Goal: Task Accomplishment & Management: Manage account settings

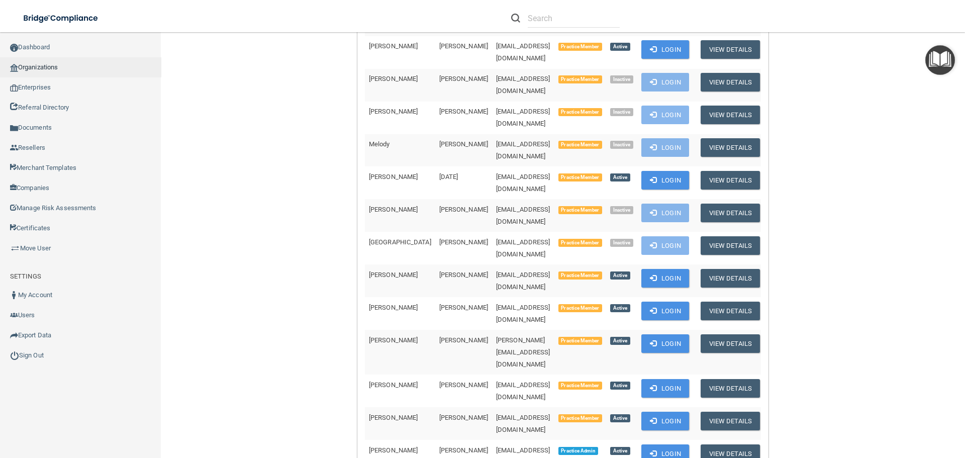
scroll to position [754, 0]
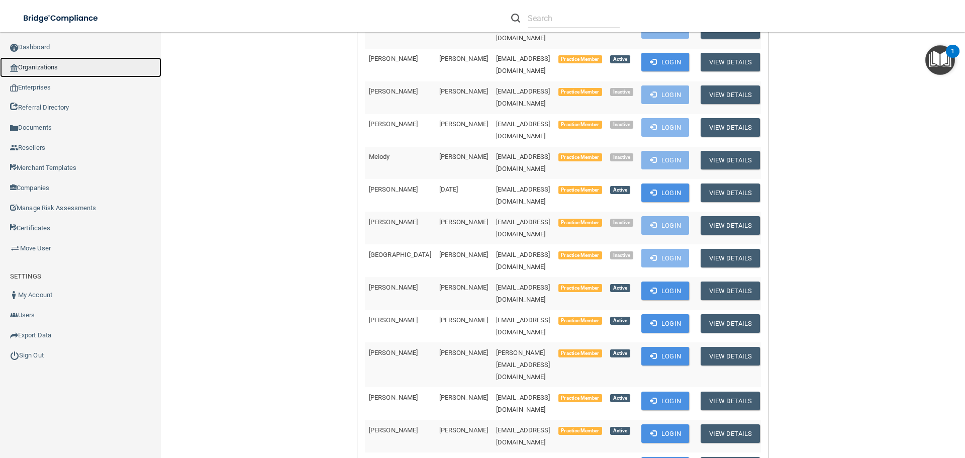
click at [42, 63] on link "Organizations" at bounding box center [80, 67] width 161 height 20
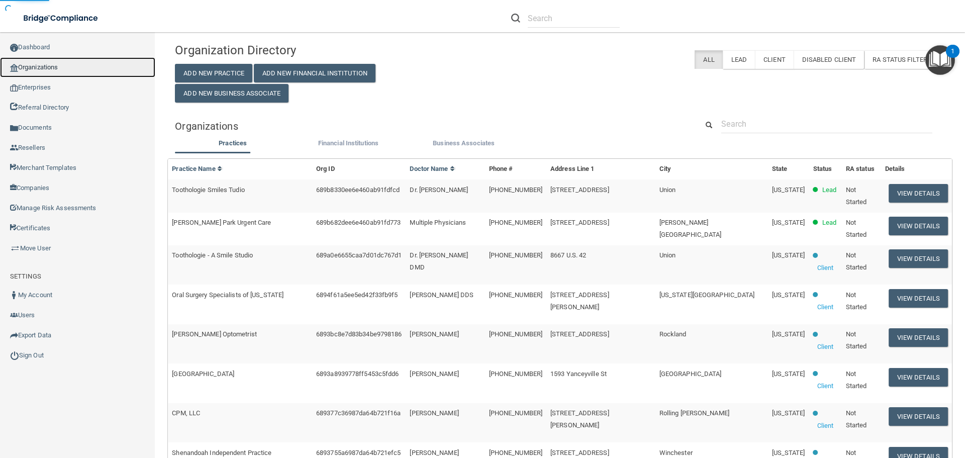
scroll to position [4, 0]
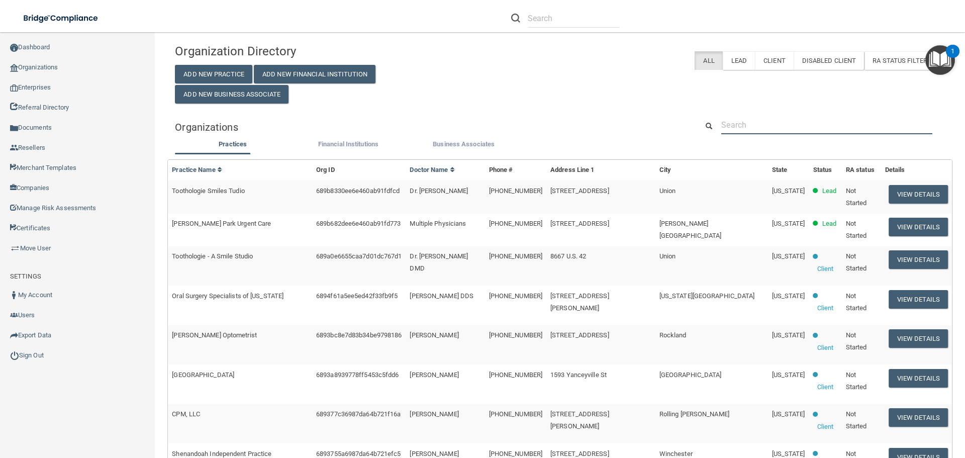
click at [737, 120] on input "text" at bounding box center [826, 125] width 211 height 19
paste input "(301) 777-1100"
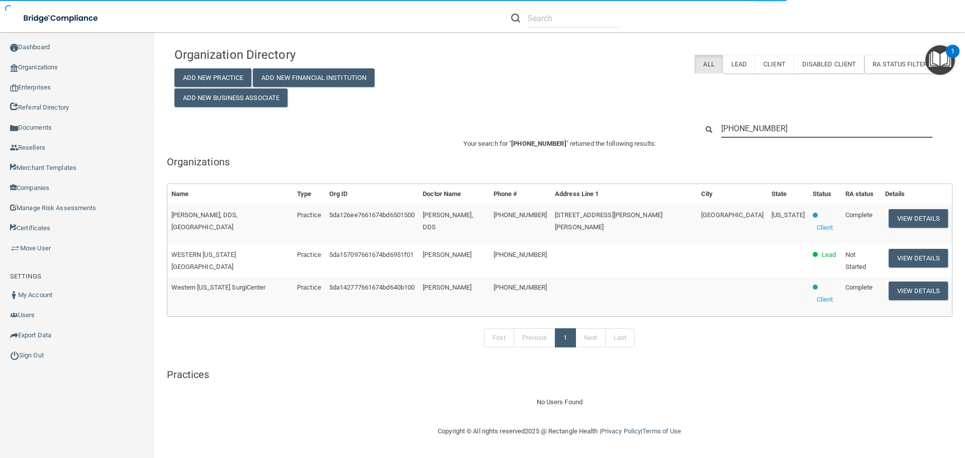
type input "(301) 777-1100"
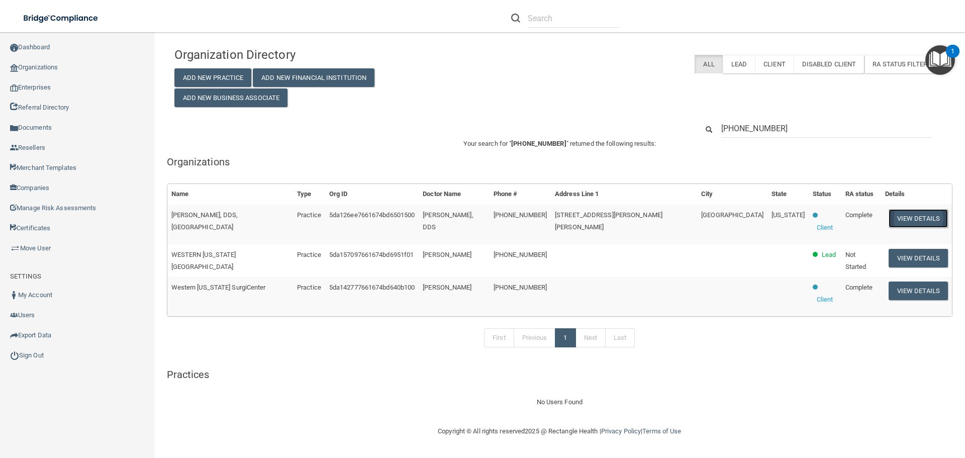
click at [897, 217] on button "View Details" at bounding box center [918, 218] width 59 height 19
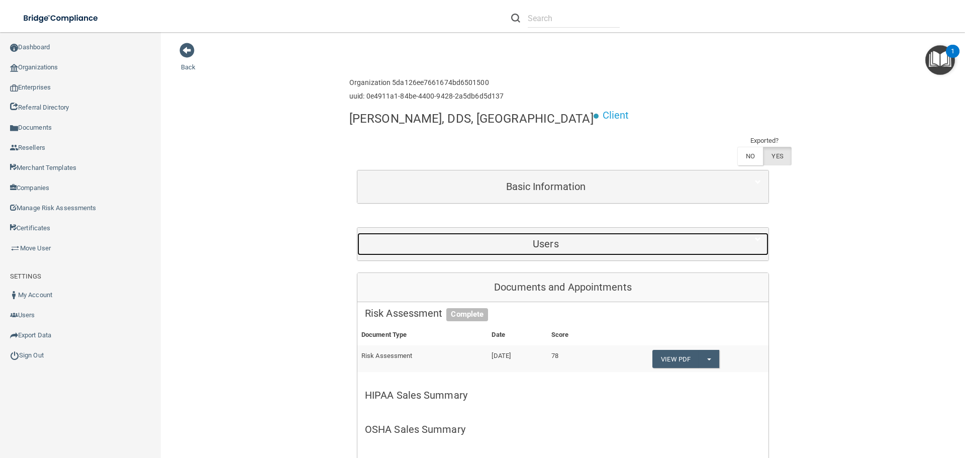
click at [542, 238] on h5 "Users" at bounding box center [546, 243] width 362 height 11
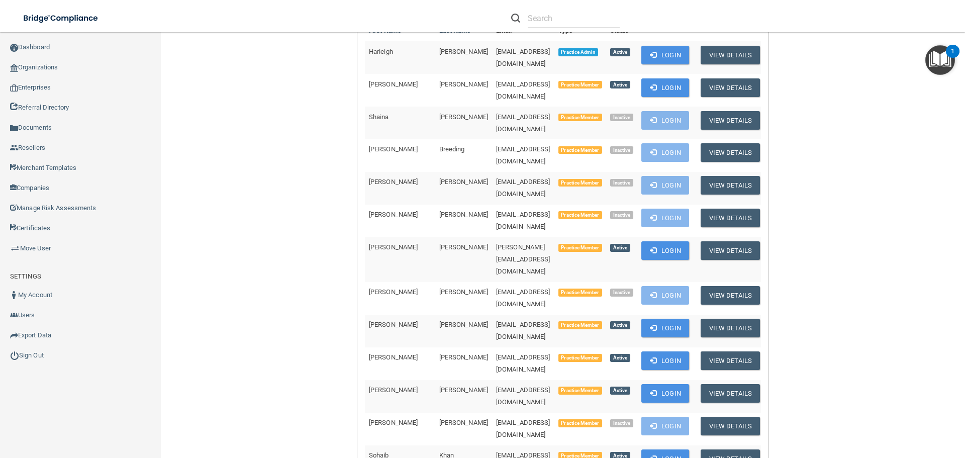
scroll to position [402, 0]
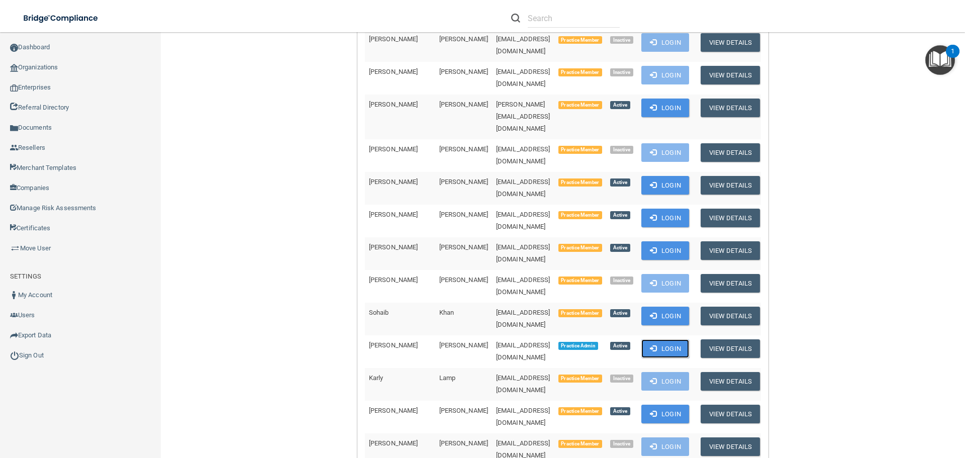
click at [649, 339] on button "Login" at bounding box center [665, 348] width 48 height 19
click at [62, 70] on link "Organizations" at bounding box center [80, 67] width 161 height 20
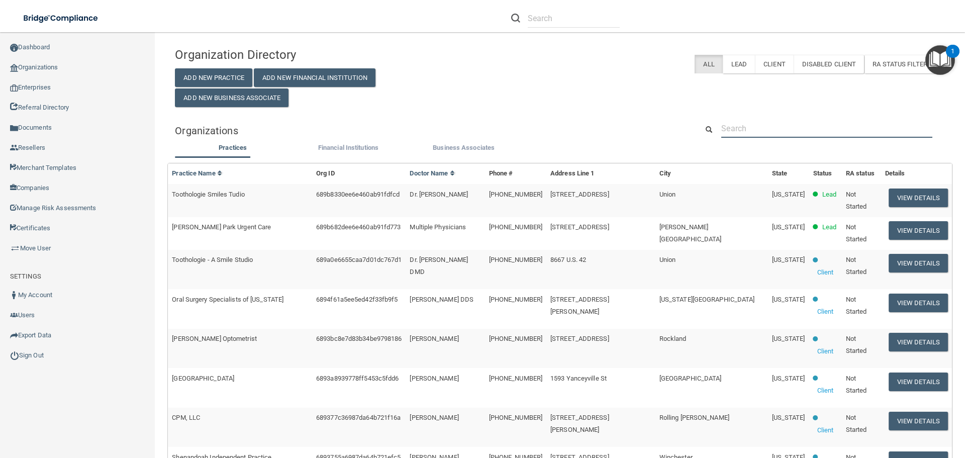
click at [742, 132] on input "text" at bounding box center [826, 128] width 211 height 19
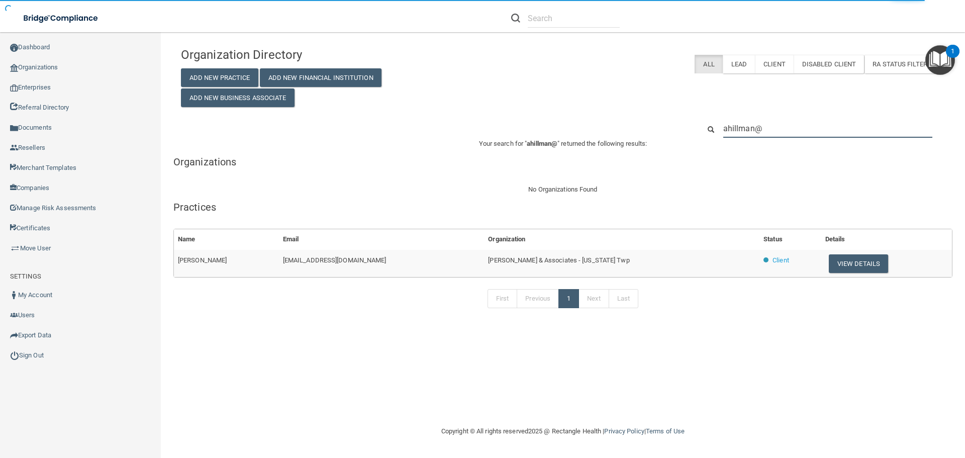
type input "ahillman@"
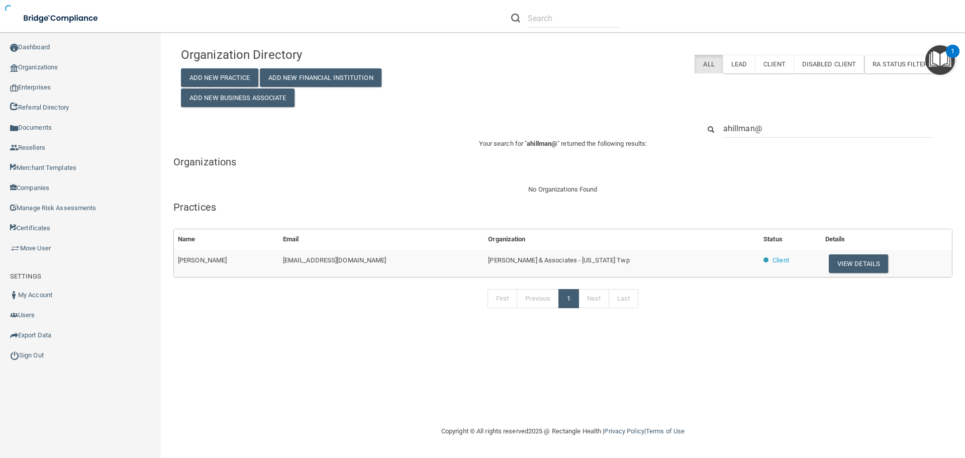
drag, startPoint x: 359, startPoint y: 263, endPoint x: 264, endPoint y: 257, distance: 94.7
drag, startPoint x: 363, startPoint y: 264, endPoint x: 281, endPoint y: 259, distance: 82.1
click at [281, 259] on td "[EMAIL_ADDRESS][DOMAIN_NAME]" at bounding box center [382, 263] width 206 height 27
copy span "[EMAIL_ADDRESS][DOMAIN_NAME]"
click at [838, 260] on button "View Details" at bounding box center [858, 263] width 59 height 19
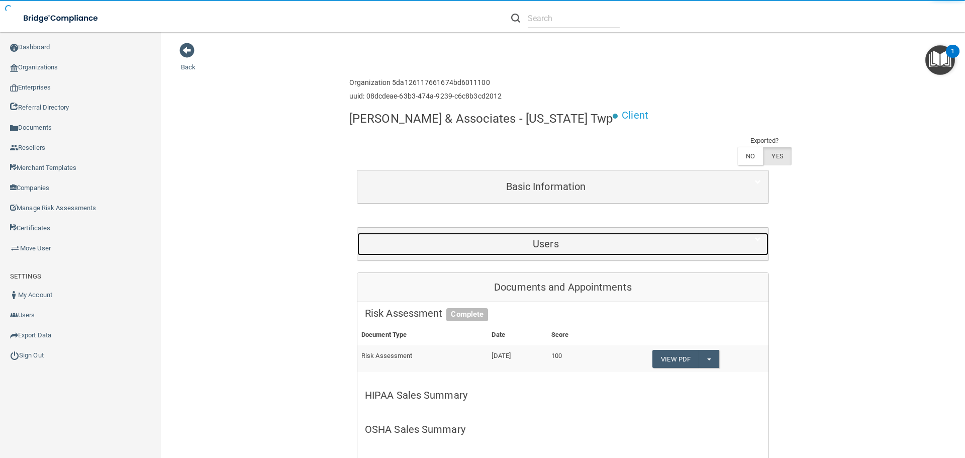
click at [520, 244] on h5 "Users" at bounding box center [546, 243] width 362 height 11
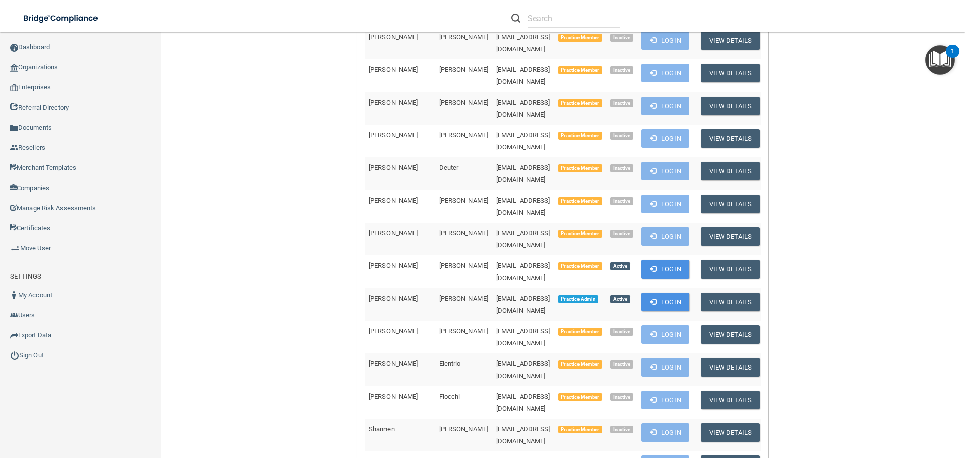
scroll to position [898, 0]
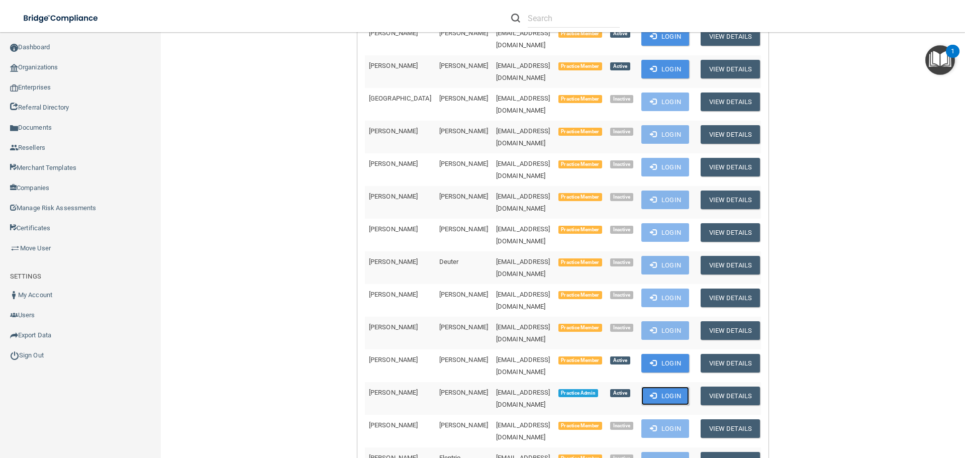
click at [651, 387] on button "Login" at bounding box center [665, 396] width 48 height 19
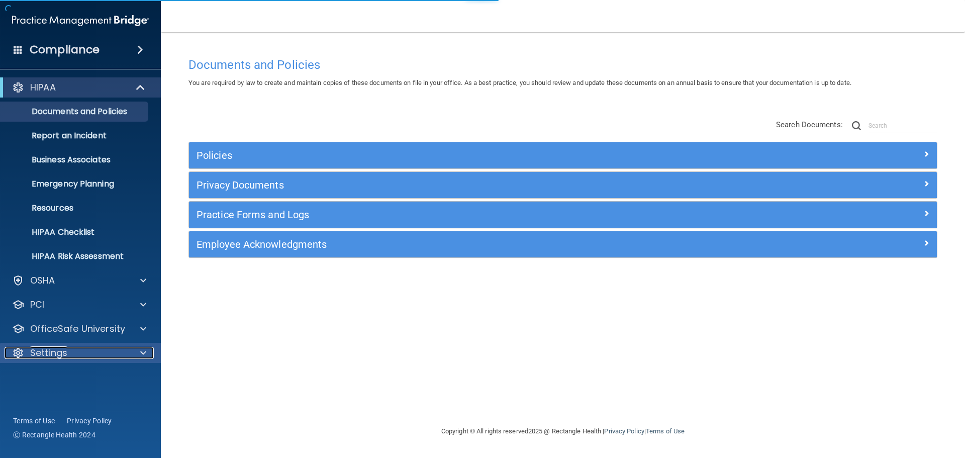
click at [121, 352] on div "Settings" at bounding box center [67, 353] width 125 height 12
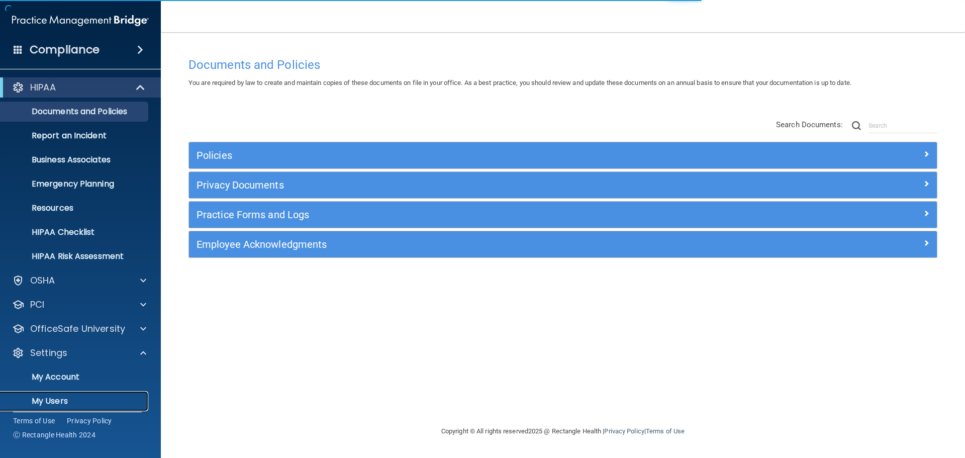
click at [60, 401] on p "My Users" at bounding box center [75, 401] width 137 height 10
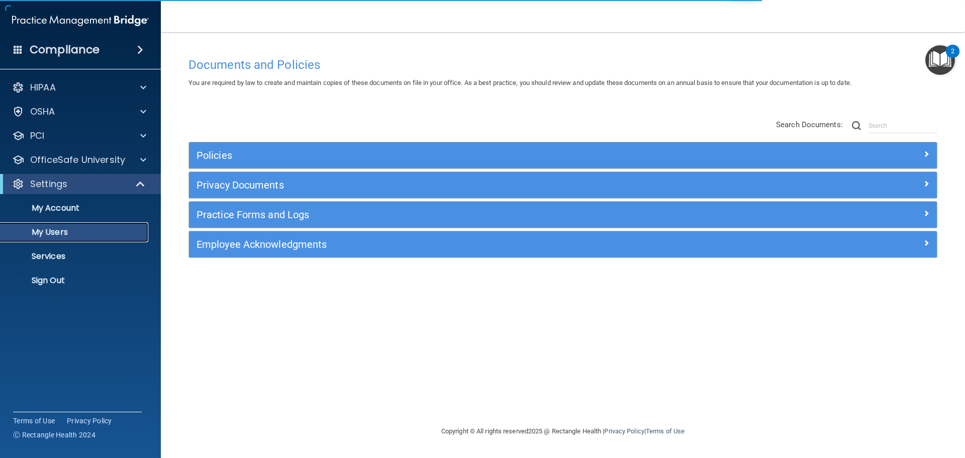
select select "20"
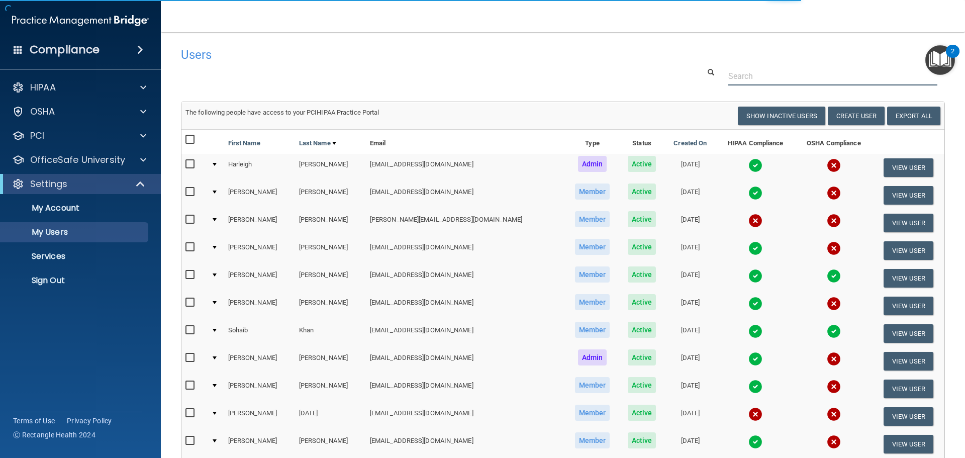
click at [753, 70] on input "text" at bounding box center [832, 76] width 209 height 19
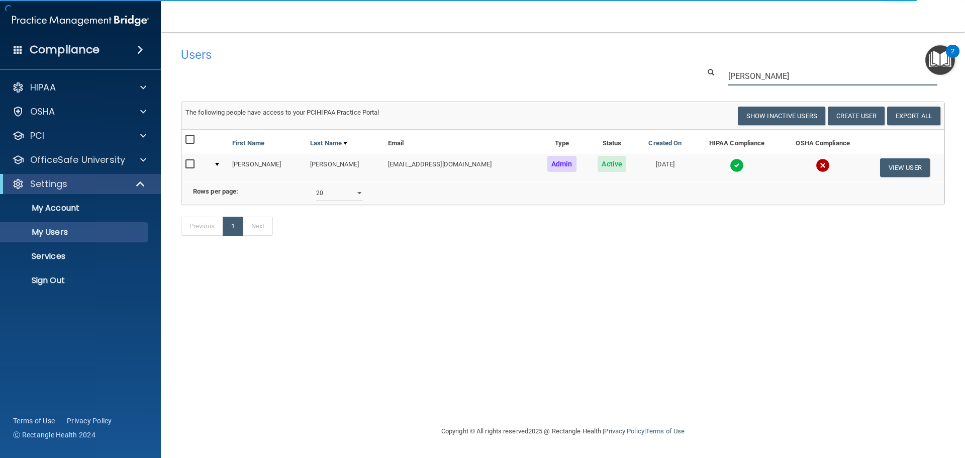
type input "leah"
click at [730, 162] on img at bounding box center [737, 165] width 14 height 14
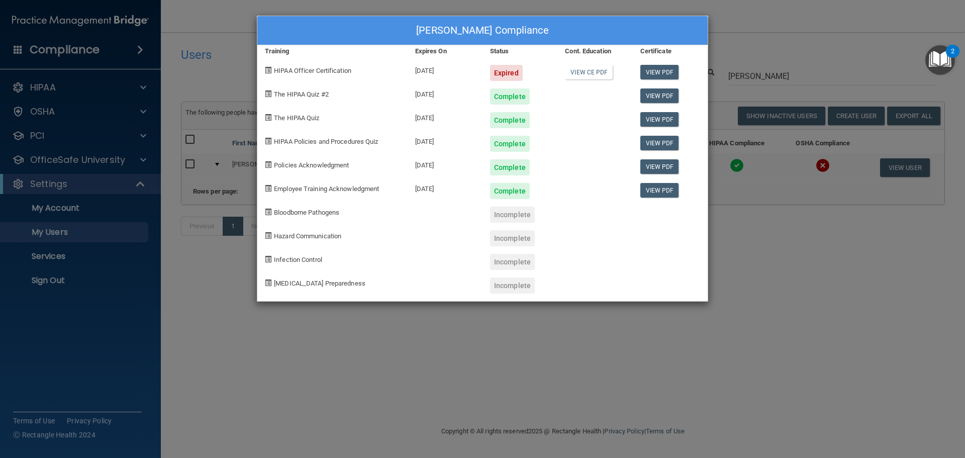
click at [752, 278] on div "Leah Kidwell's Compliance Training Expires On Status Cont. Education Certificat…" at bounding box center [482, 229] width 965 height 458
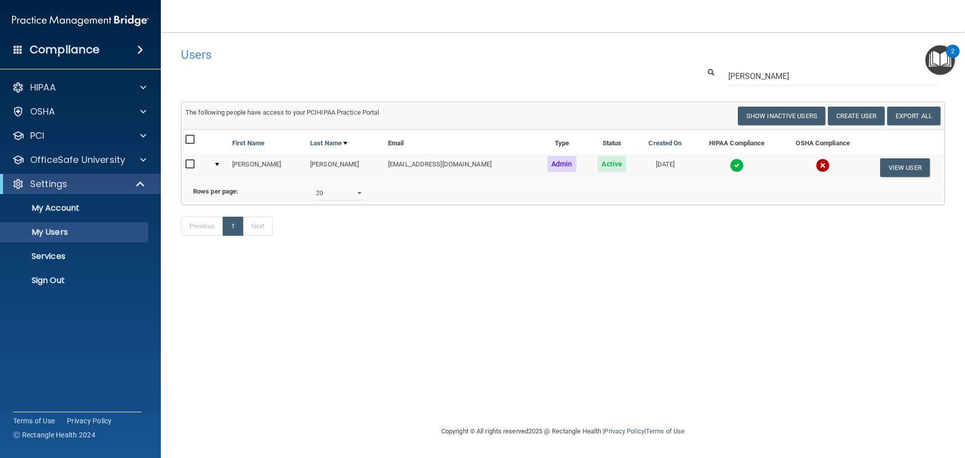
click at [193, 163] on input "checkbox" at bounding box center [191, 164] width 12 height 8
checkbox input "true"
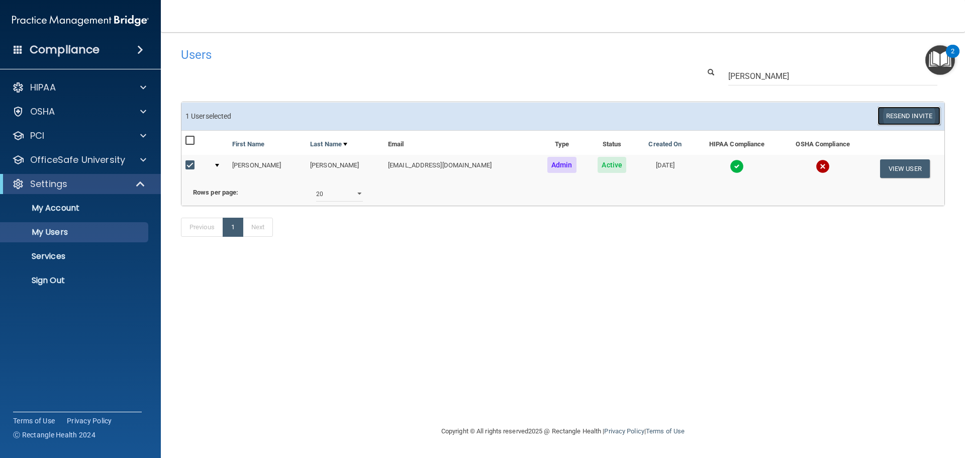
click at [902, 115] on button "Resend Invite" at bounding box center [909, 116] width 63 height 19
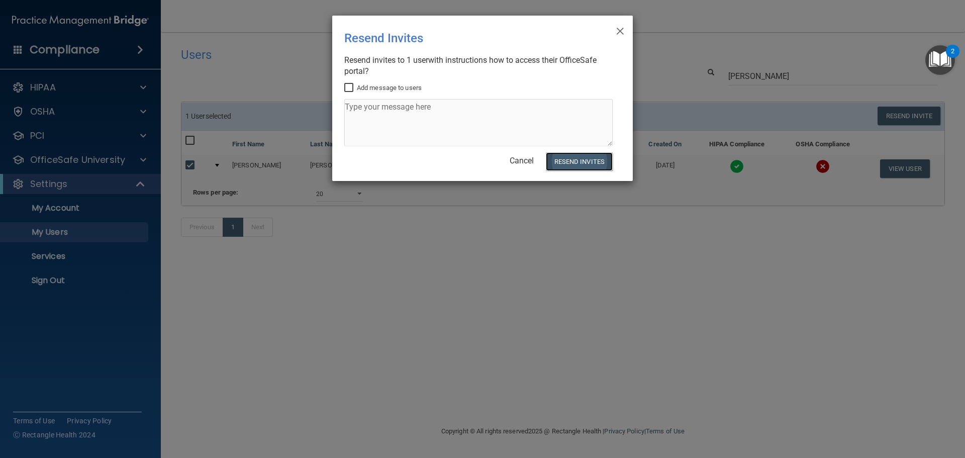
click at [580, 158] on button "Resend Invites" at bounding box center [579, 161] width 67 height 19
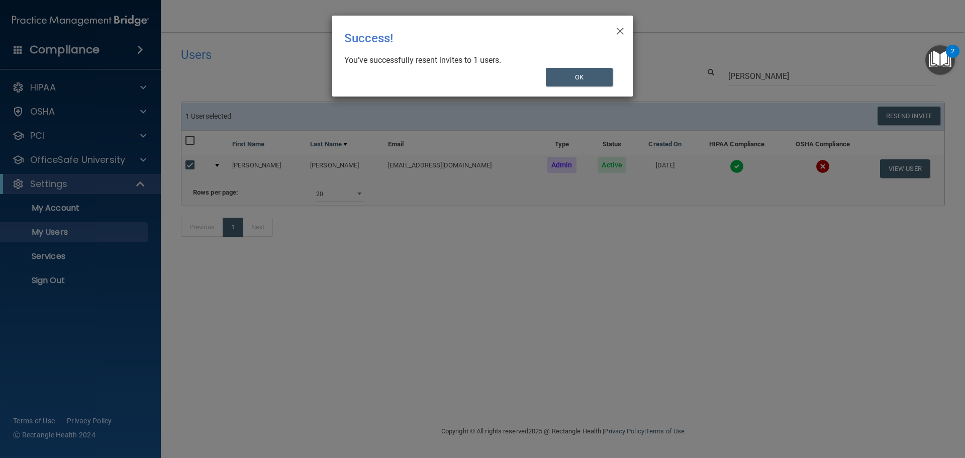
click at [462, 159] on div "× Close Success! You’ve successfully resent invites to 1 users. OK" at bounding box center [482, 229] width 965 height 458
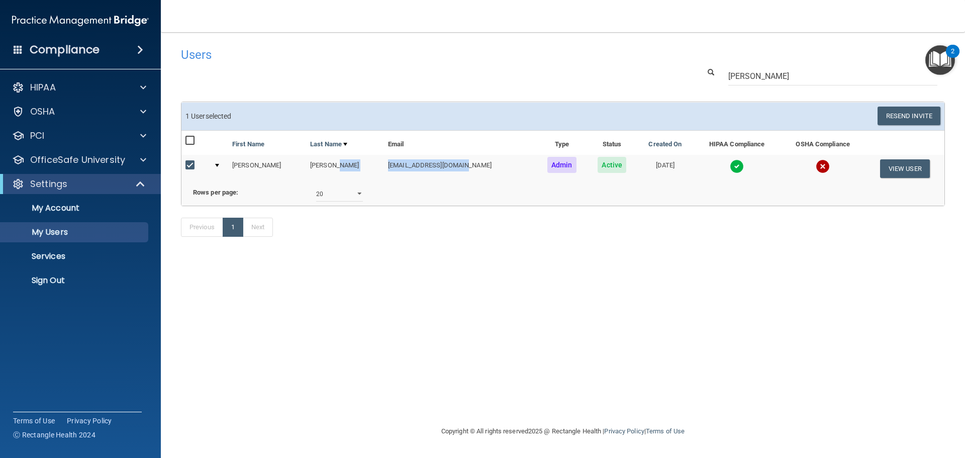
drag, startPoint x: 449, startPoint y: 163, endPoint x: 362, endPoint y: 163, distance: 87.0
click at [362, 163] on tr "Leah Kidwell leahdkidwell@gmail.com Admin Active 10/12/2019 View User" at bounding box center [562, 168] width 763 height 27
copy tr "[EMAIL_ADDRESS][DOMAIN_NAME]"
click at [72, 278] on p "Sign Out" at bounding box center [75, 280] width 137 height 10
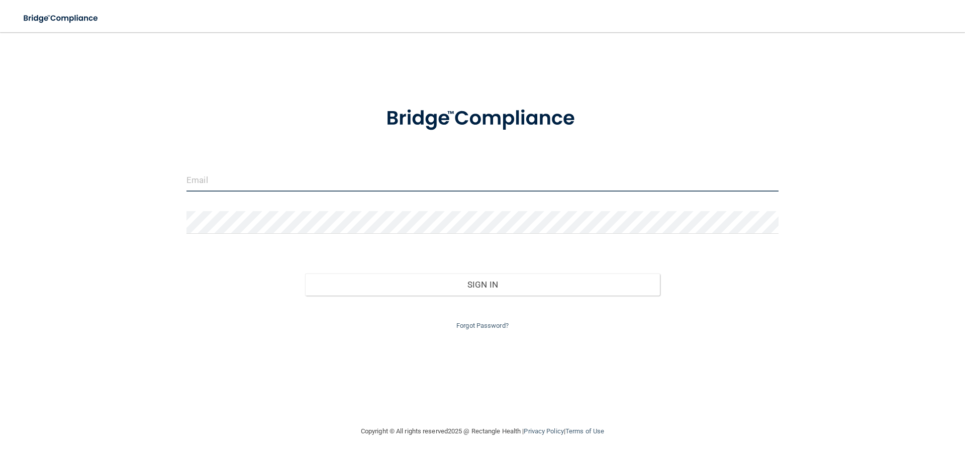
type input "cfletcher@rectanglehealth.com"
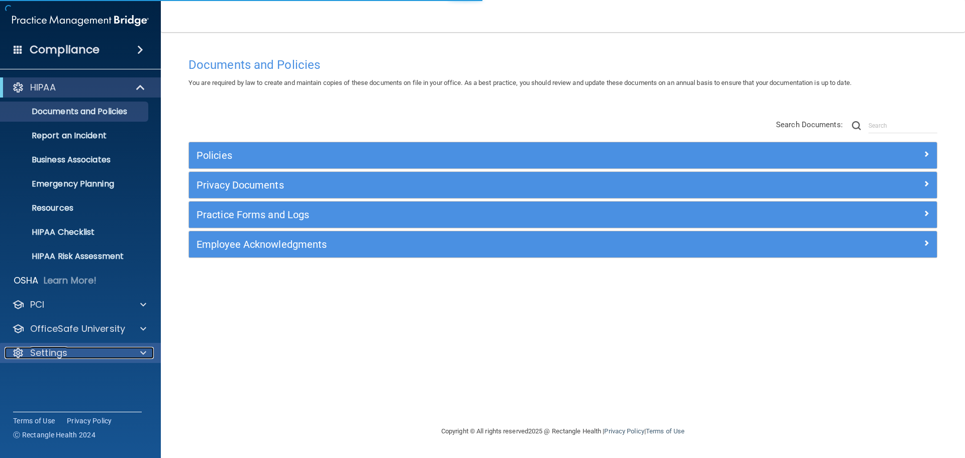
click at [139, 353] on div at bounding box center [141, 353] width 25 height 12
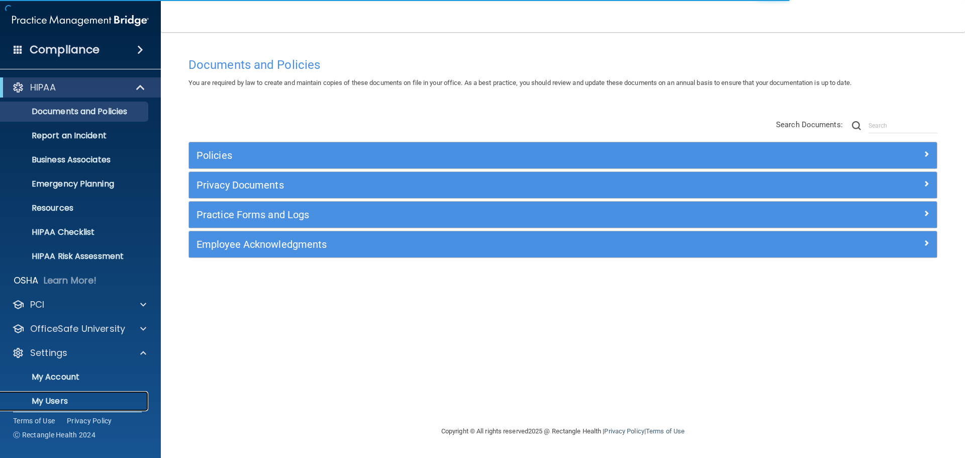
click at [84, 395] on link "My Users" at bounding box center [69, 401] width 158 height 20
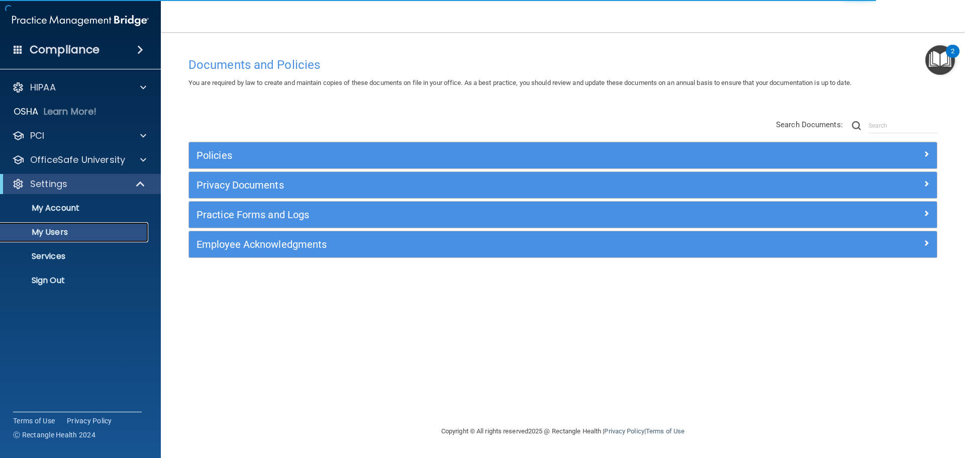
select select "20"
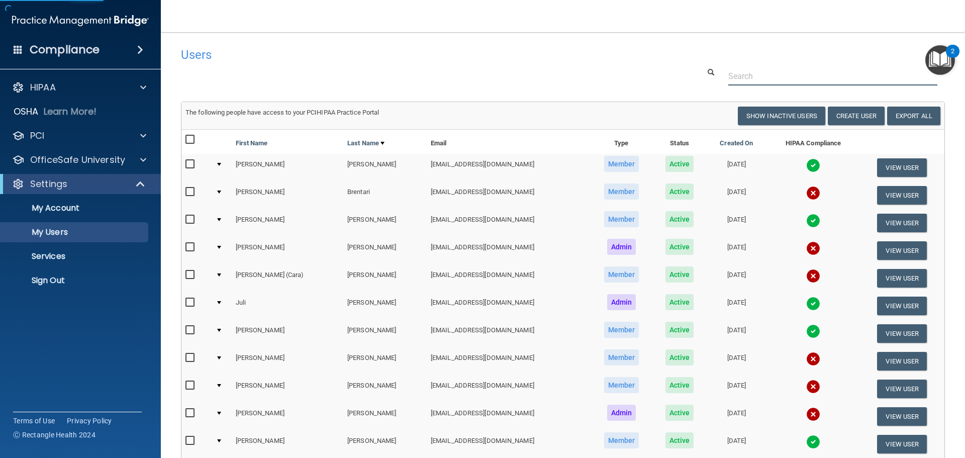
click at [747, 76] on input "text" at bounding box center [832, 76] width 209 height 19
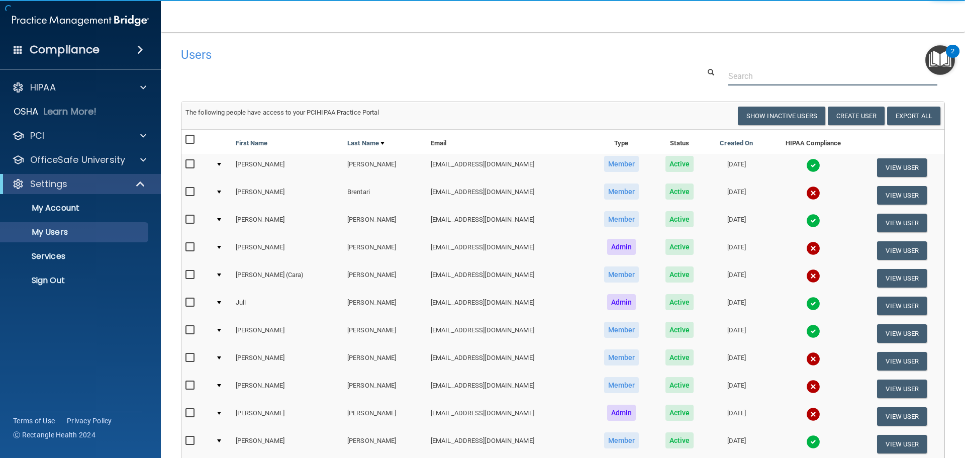
paste input "[EMAIL_ADDRESS][DOMAIN_NAME]"
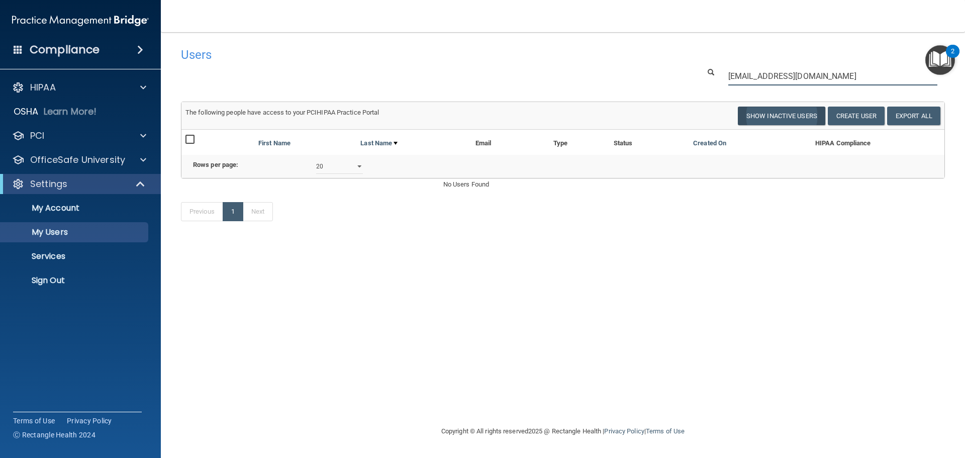
type input "[EMAIL_ADDRESS][DOMAIN_NAME]"
click at [774, 113] on button "Show Inactive Users" at bounding box center [781, 116] width 87 height 19
select select "20"
click at [758, 118] on button "Show Inactive Users" at bounding box center [781, 116] width 87 height 19
select select "20"
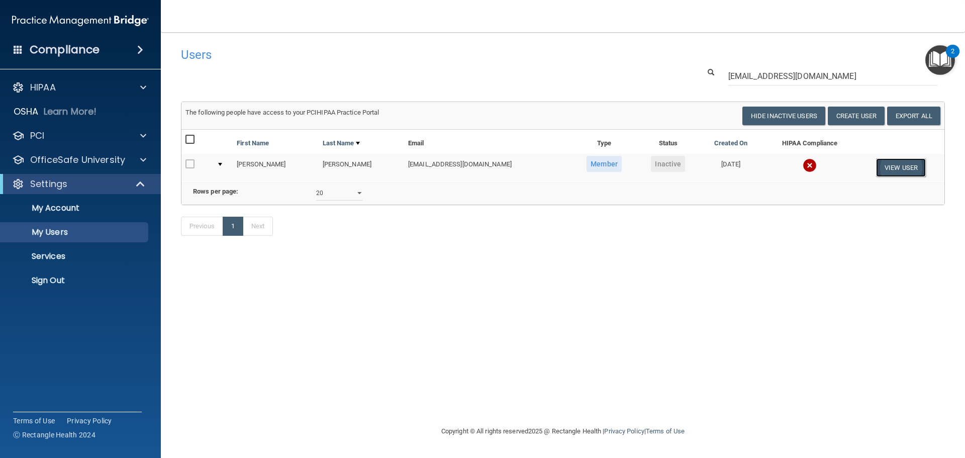
click at [884, 169] on button "View User" at bounding box center [901, 167] width 50 height 19
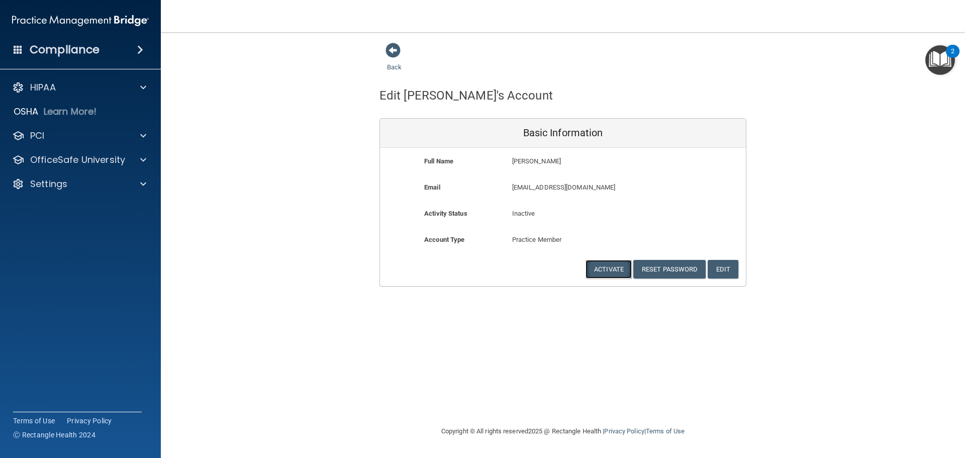
click at [597, 264] on button "Activate" at bounding box center [609, 269] width 46 height 19
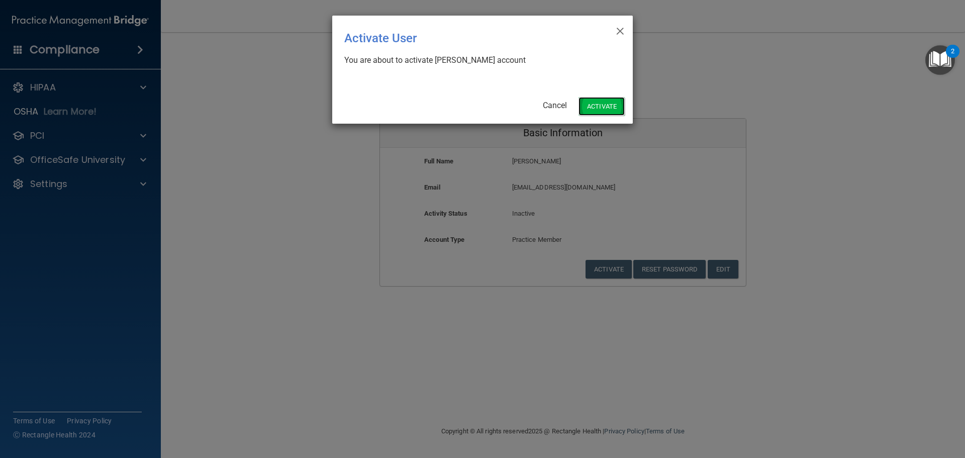
click at [602, 111] on button "Activate" at bounding box center [602, 106] width 46 height 19
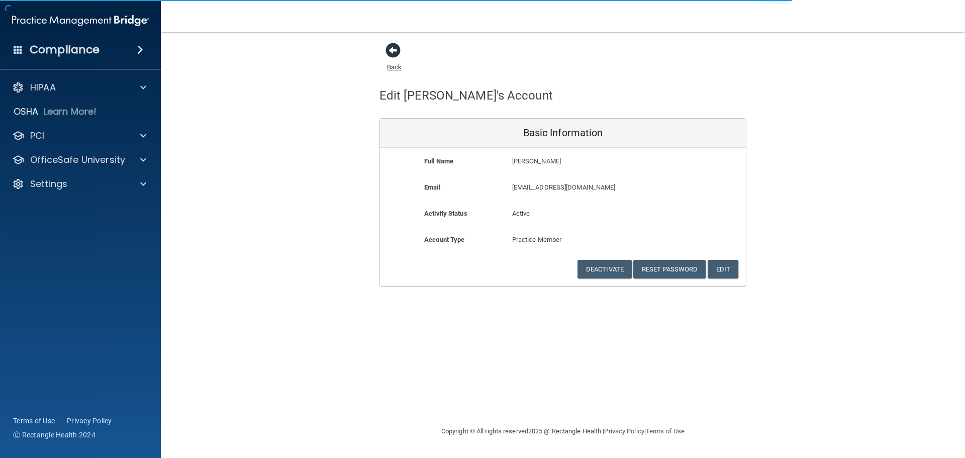
click at [392, 52] on span at bounding box center [393, 50] width 15 height 15
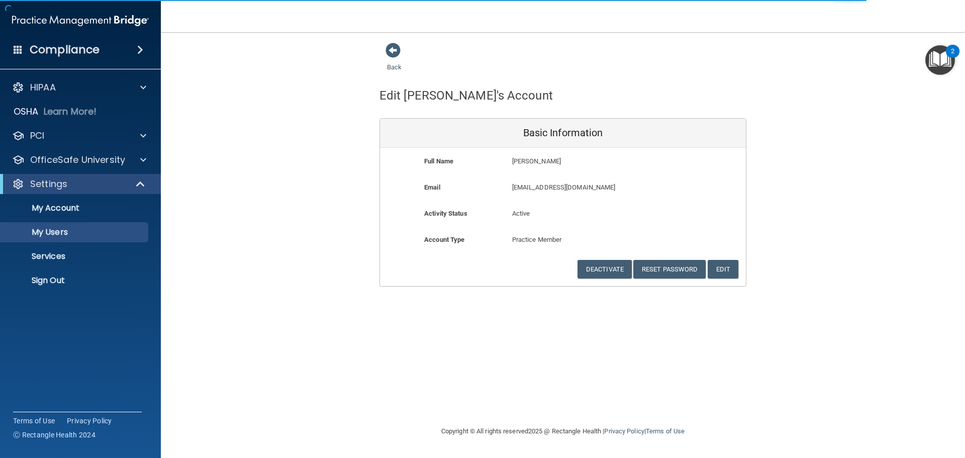
select select "20"
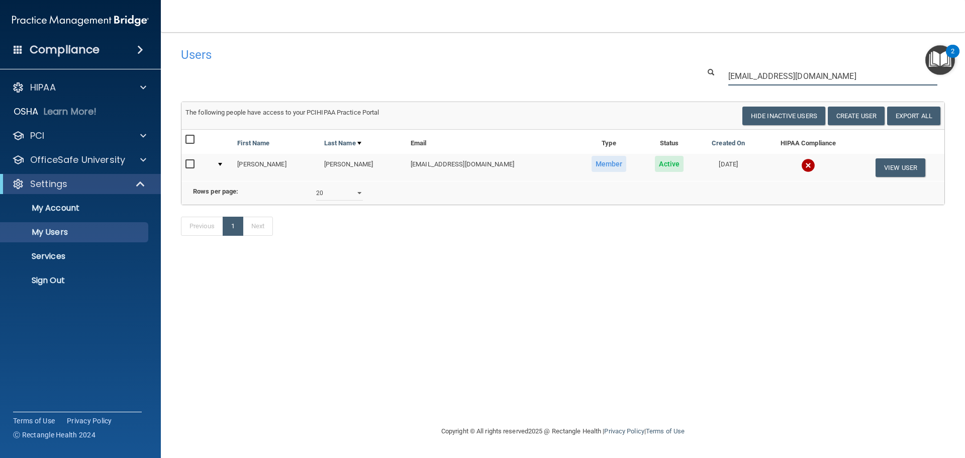
drag, startPoint x: 814, startPoint y: 75, endPoint x: 682, endPoint y: 76, distance: 132.2
click at [682, 76] on div "[EMAIL_ADDRESS][DOMAIN_NAME]" at bounding box center [562, 76] width 779 height 19
paste input "text"
drag, startPoint x: 813, startPoint y: 76, endPoint x: 724, endPoint y: 76, distance: 89.0
click at [724, 76] on div "[EMAIL_ADDRESS][DOMAIN_NAME]" at bounding box center [833, 76] width 224 height 19
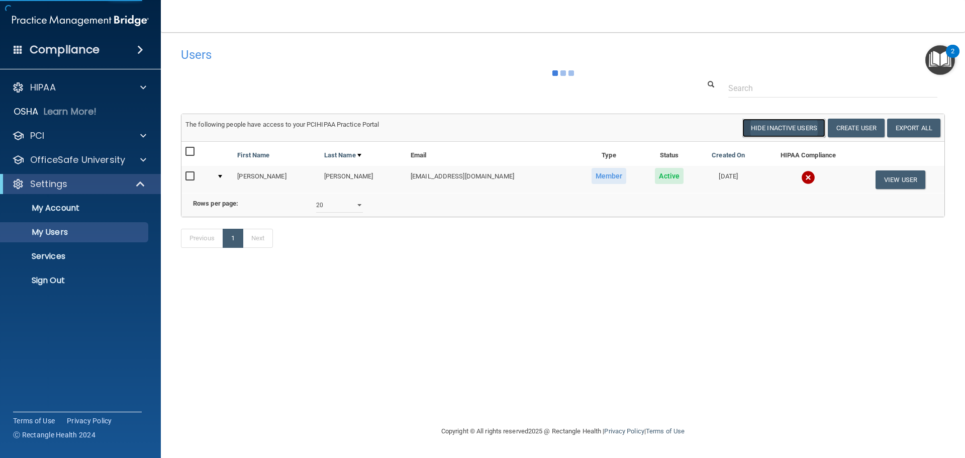
click at [761, 127] on button "Hide Inactive Users" at bounding box center [783, 128] width 83 height 19
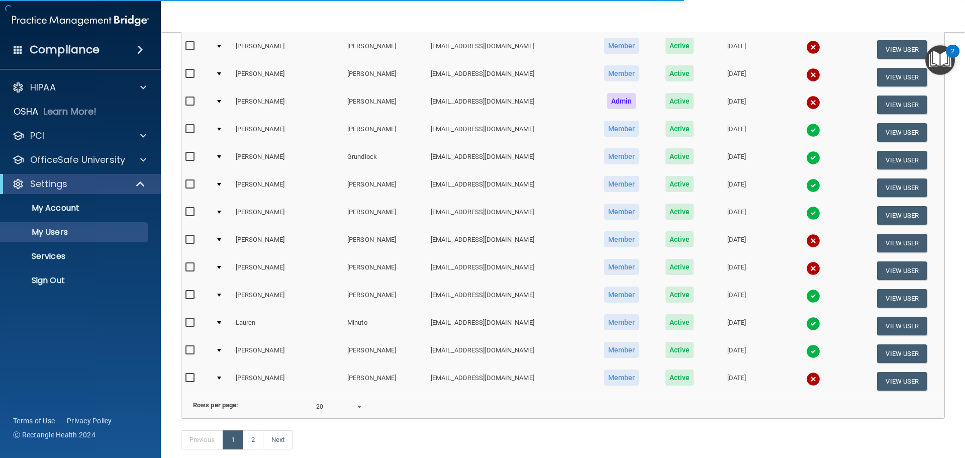
scroll to position [374, 0]
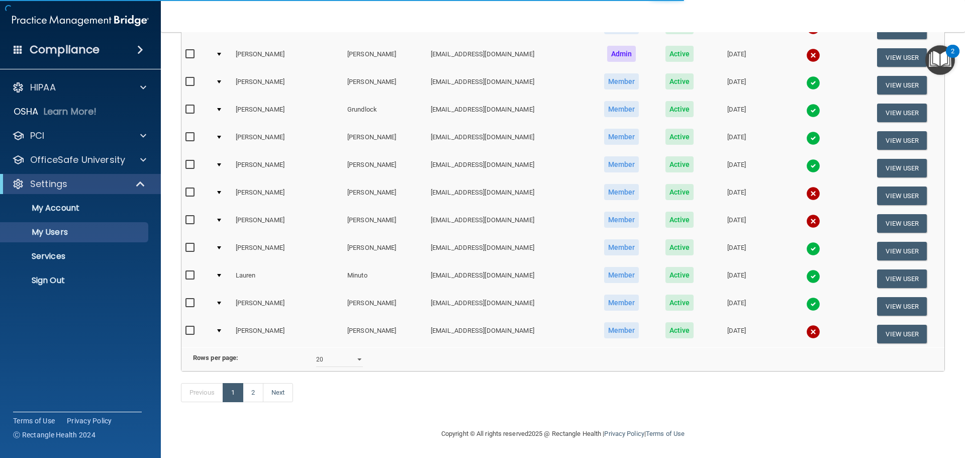
select select "20"
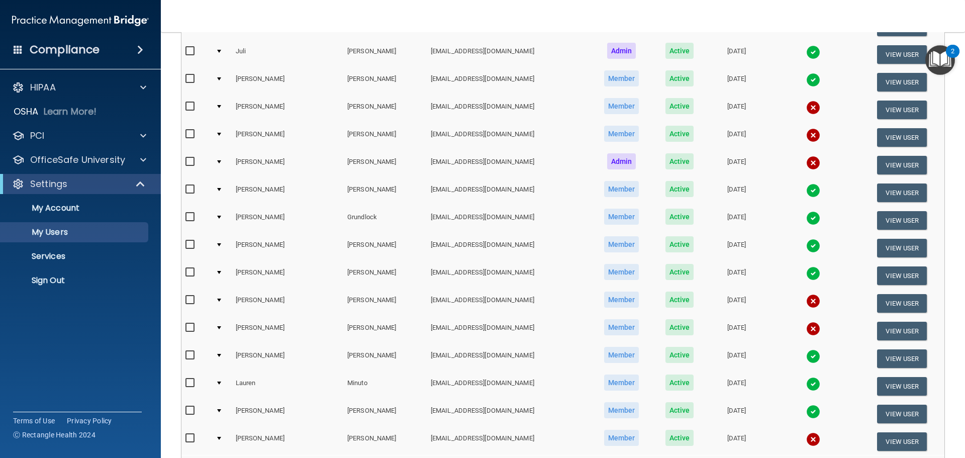
scroll to position [0, 0]
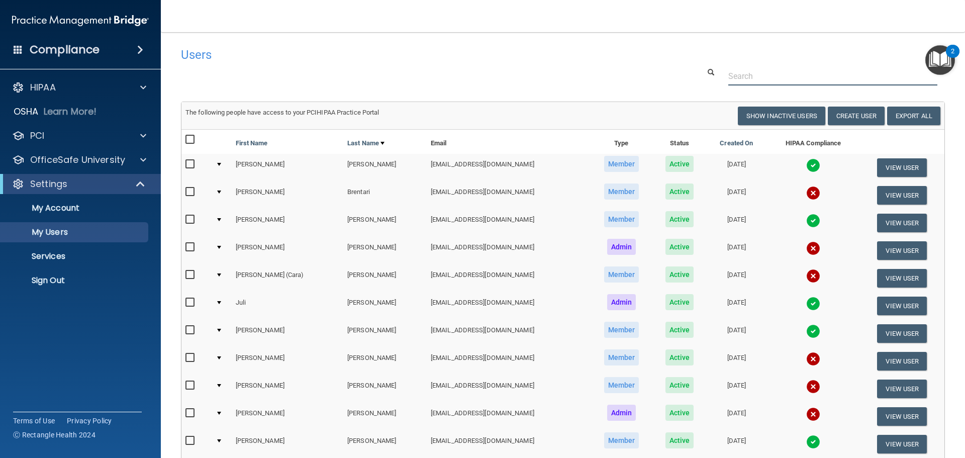
click at [736, 71] on input "text" at bounding box center [832, 76] width 209 height 19
paste input "[EMAIL_ADDRESS][DOMAIN_NAME]"
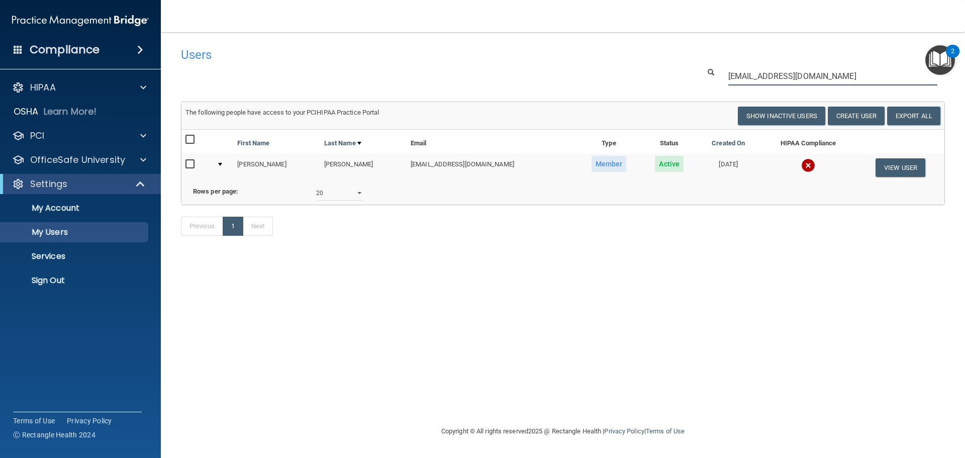
type input "[EMAIL_ADDRESS][DOMAIN_NAME]"
click at [43, 286] on link "Sign Out" at bounding box center [69, 280] width 158 height 20
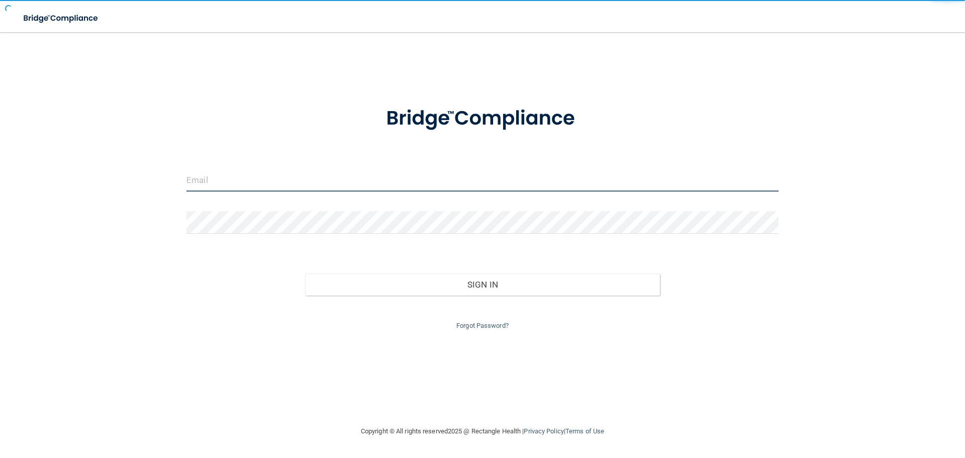
type input "cfletcher@rectanglehealth.com"
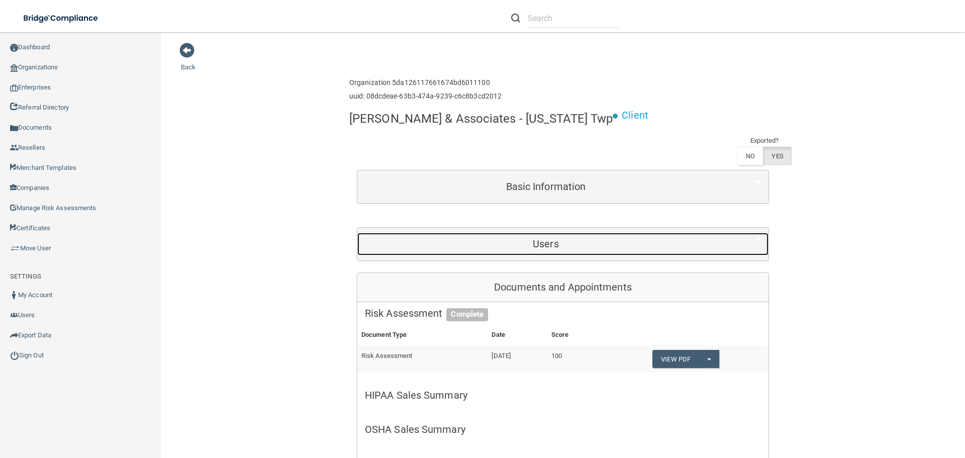
click at [537, 251] on div "Users" at bounding box center [545, 244] width 377 height 23
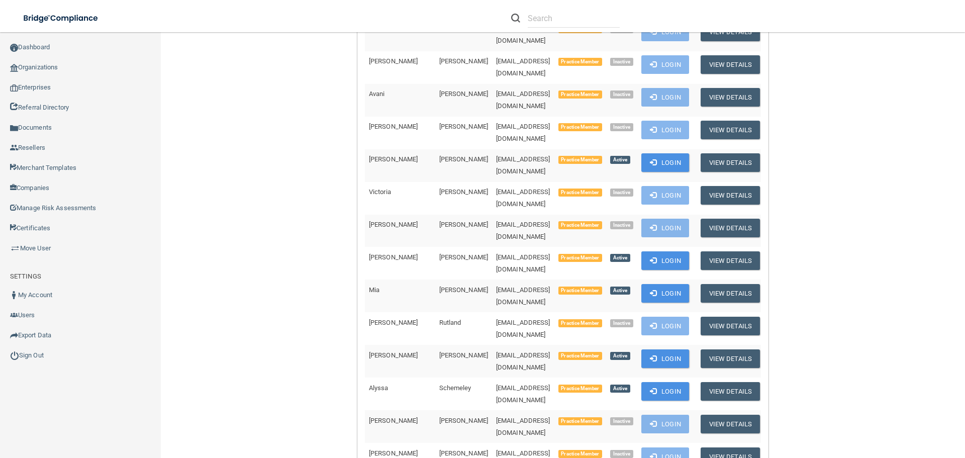
scroll to position [2959, 0]
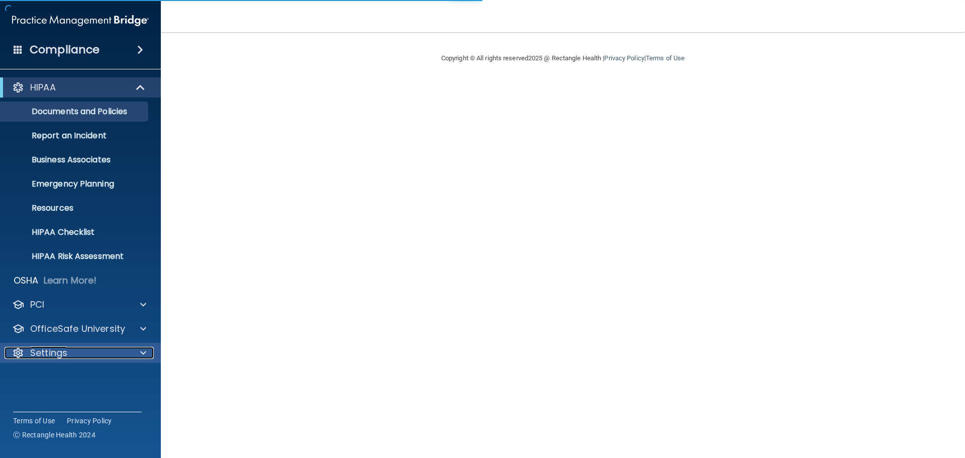
click at [137, 354] on div at bounding box center [141, 353] width 25 height 12
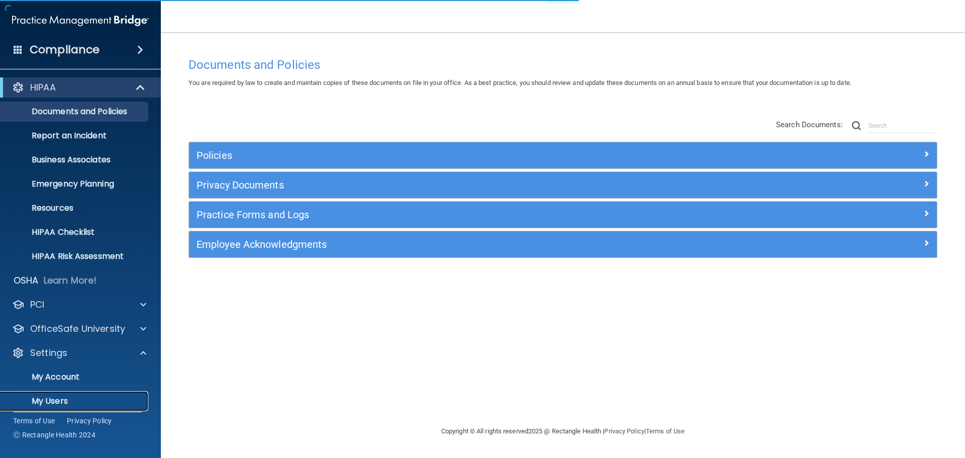
click at [73, 400] on p "My Users" at bounding box center [75, 401] width 137 height 10
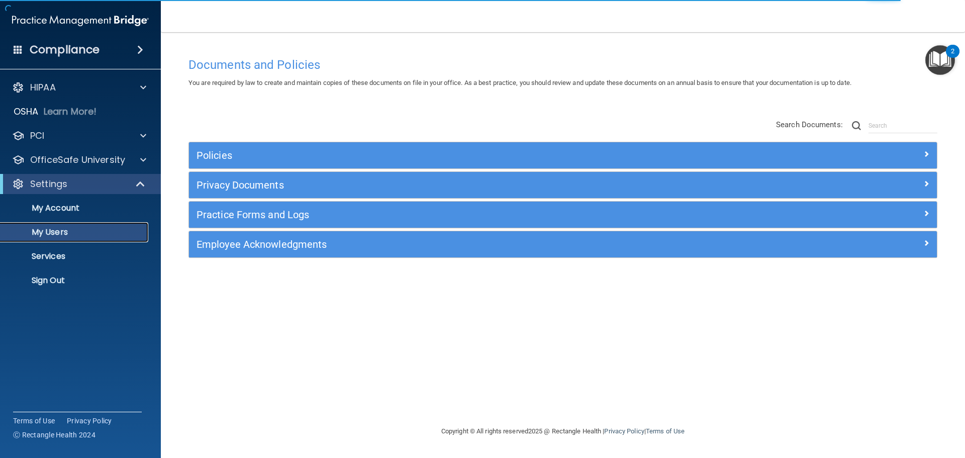
select select "20"
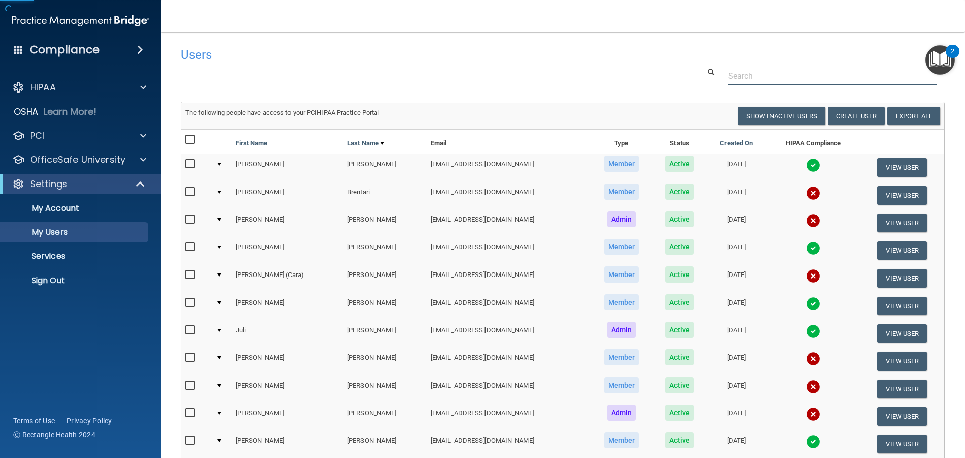
click at [736, 70] on input "text" at bounding box center [832, 76] width 209 height 19
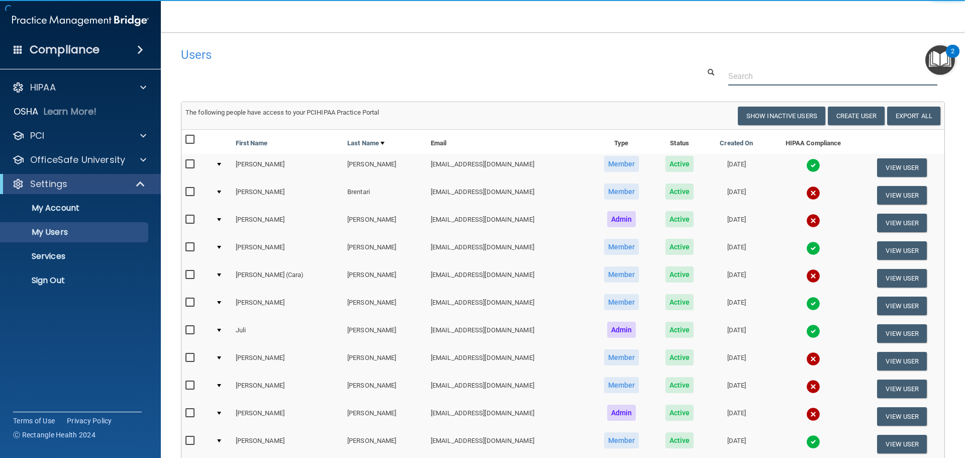
paste input "[EMAIL_ADDRESS][DOMAIN_NAME]"
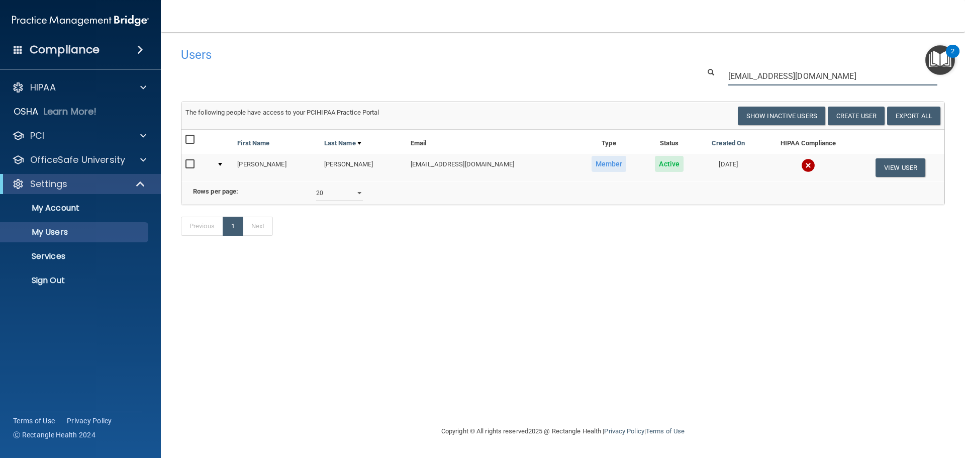
type input "[EMAIL_ADDRESS][DOMAIN_NAME]"
click at [191, 166] on input "checkbox" at bounding box center [191, 164] width 12 height 8
checkbox input "true"
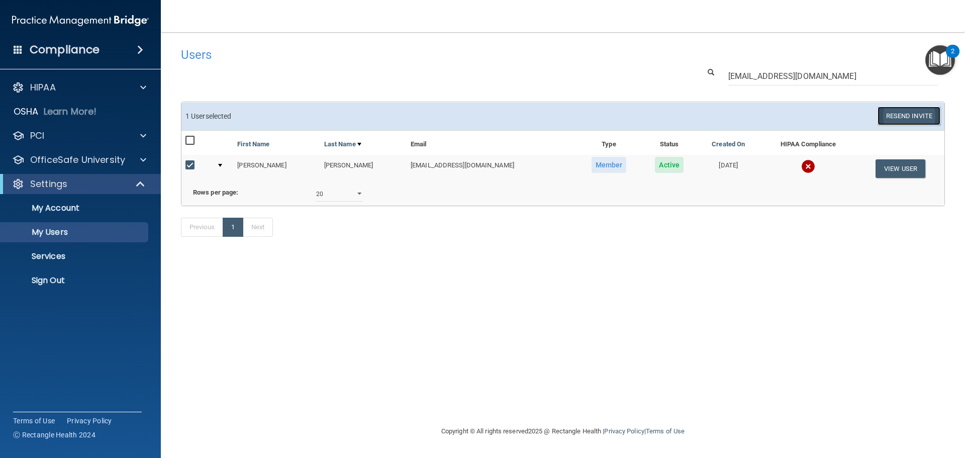
click at [906, 117] on button "Resend Invite" at bounding box center [909, 116] width 63 height 19
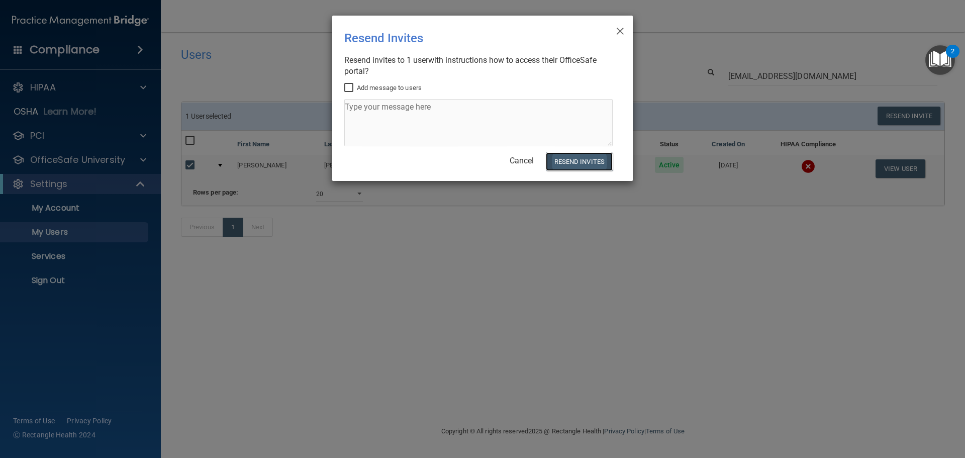
click at [563, 160] on button "Resend Invites" at bounding box center [579, 161] width 67 height 19
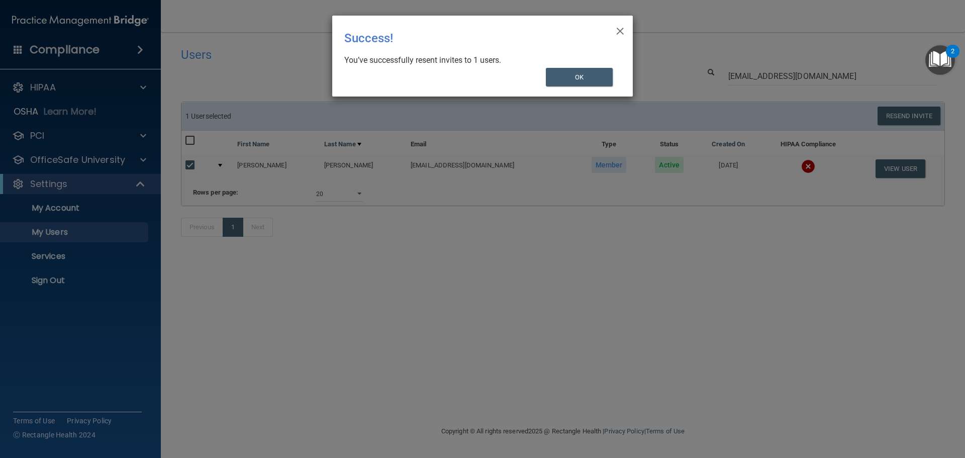
click at [626, 32] on div "× Close Success! You’ve successfully resent invites to 1 users. OK" at bounding box center [482, 56] width 301 height 81
click at [624, 30] on span "×" at bounding box center [620, 30] width 9 height 20
